Goal: Information Seeking & Learning: Learn about a topic

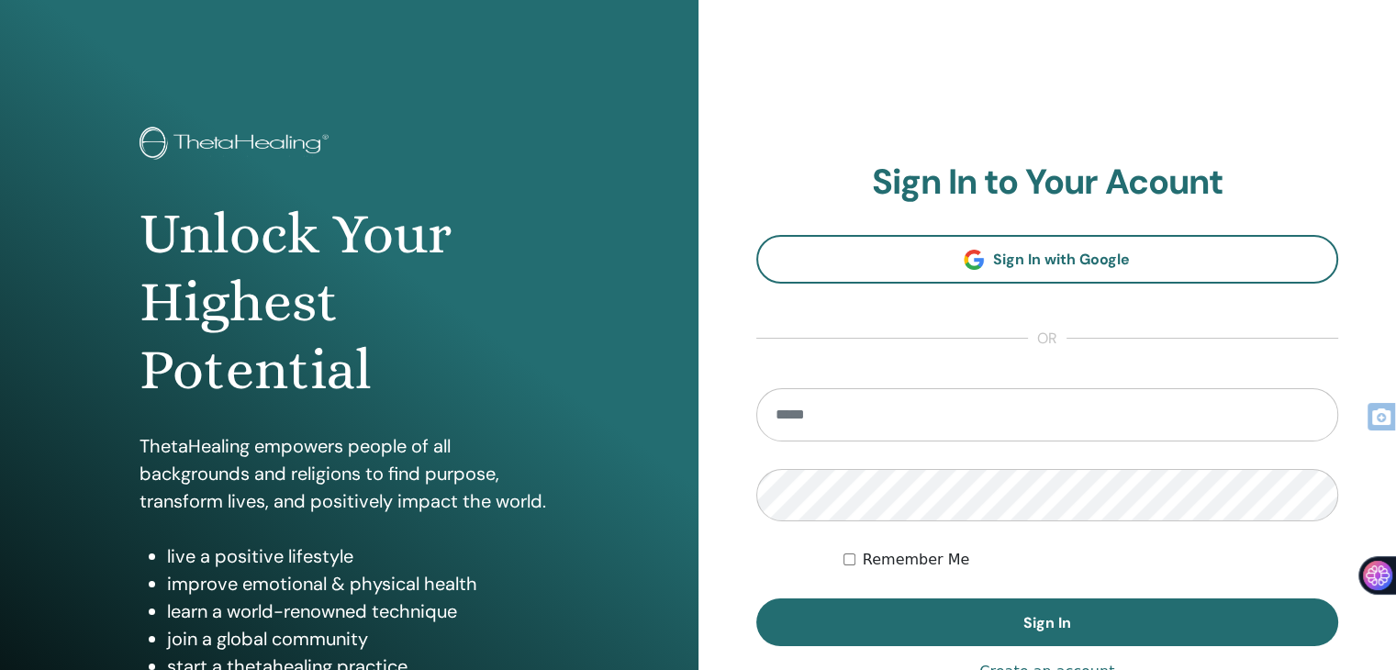
type input "**********"
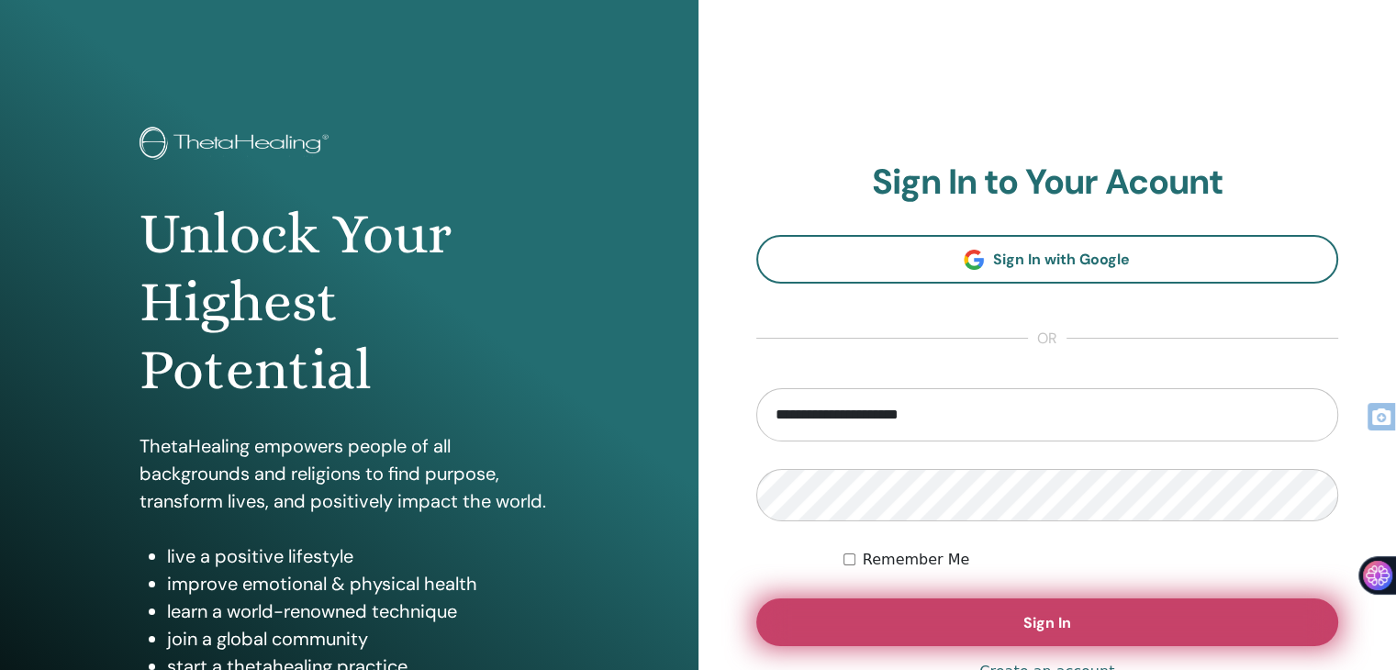
drag, startPoint x: 0, startPoint y: 0, endPoint x: 1158, endPoint y: 630, distance: 1318.3
click at [1158, 630] on button "Sign In" at bounding box center [1047, 622] width 583 height 48
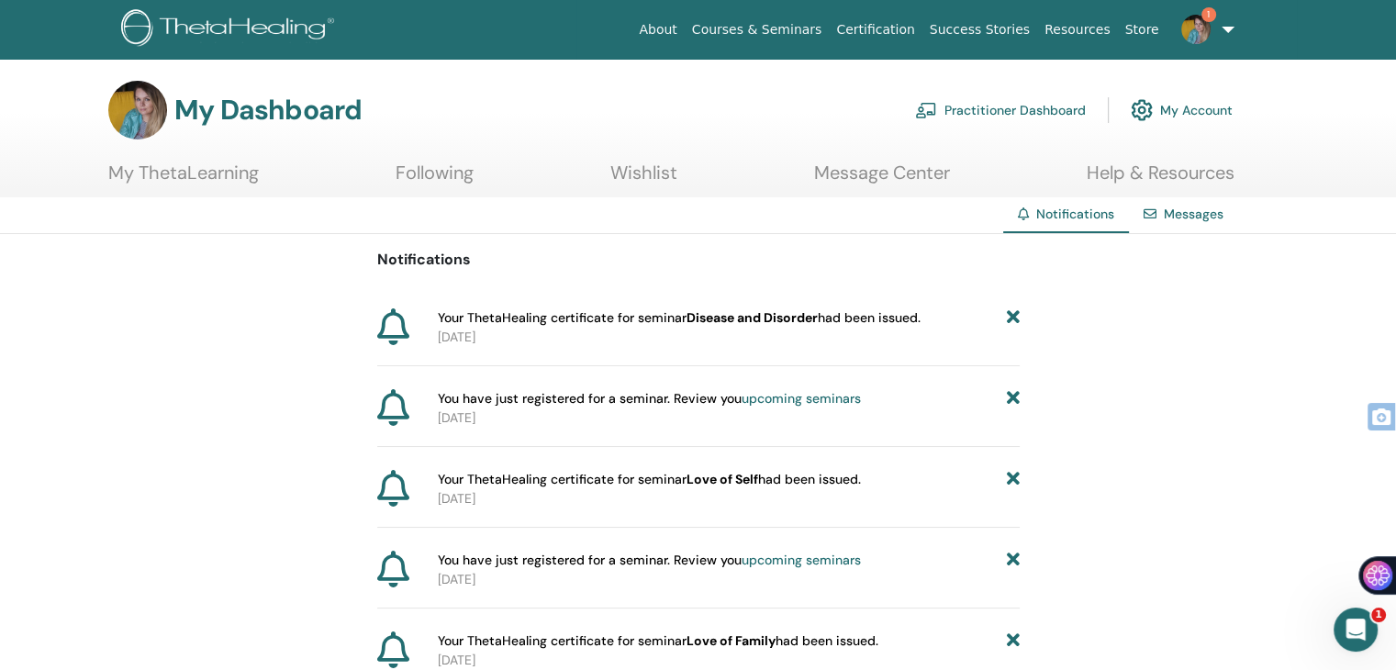
click at [814, 32] on link "Courses & Seminars" at bounding box center [757, 30] width 145 height 34
